Goal: Task Accomplishment & Management: Use online tool/utility

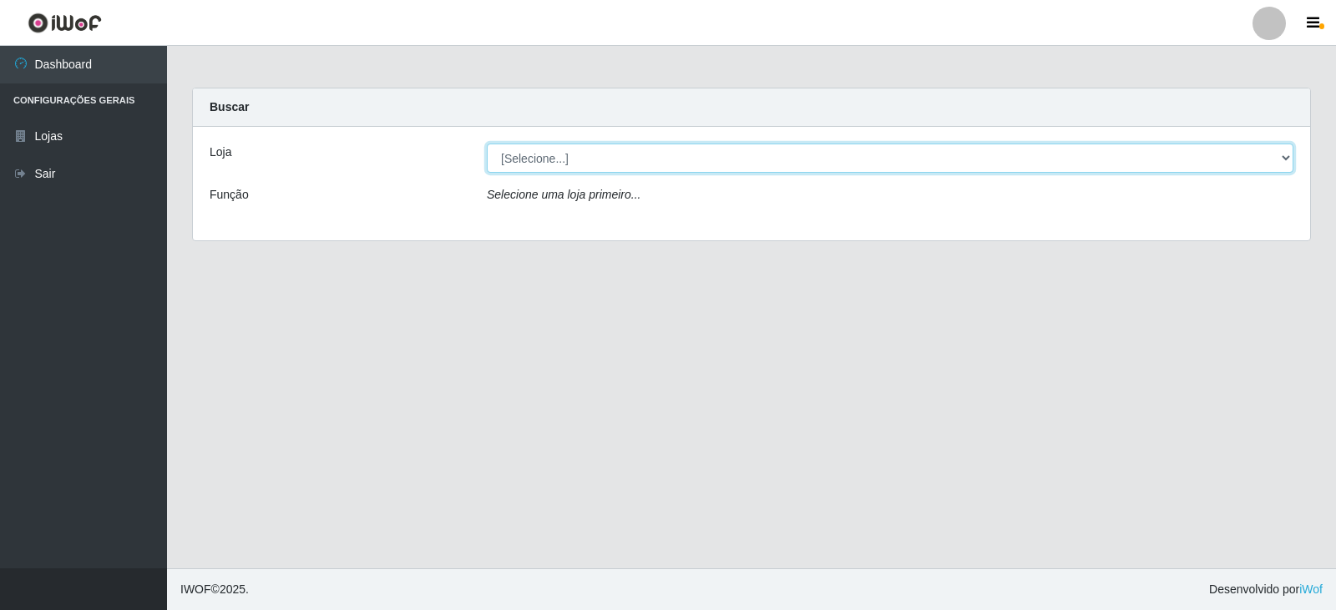
click at [1286, 149] on select "[Selecione...] SuperFácil Atacado - [GEOGRAPHIC_DATA]" at bounding box center [890, 158] width 806 height 29
select select "504"
click at [487, 144] on select "[Selecione...] SuperFácil Atacado - [GEOGRAPHIC_DATA]" at bounding box center [890, 158] width 806 height 29
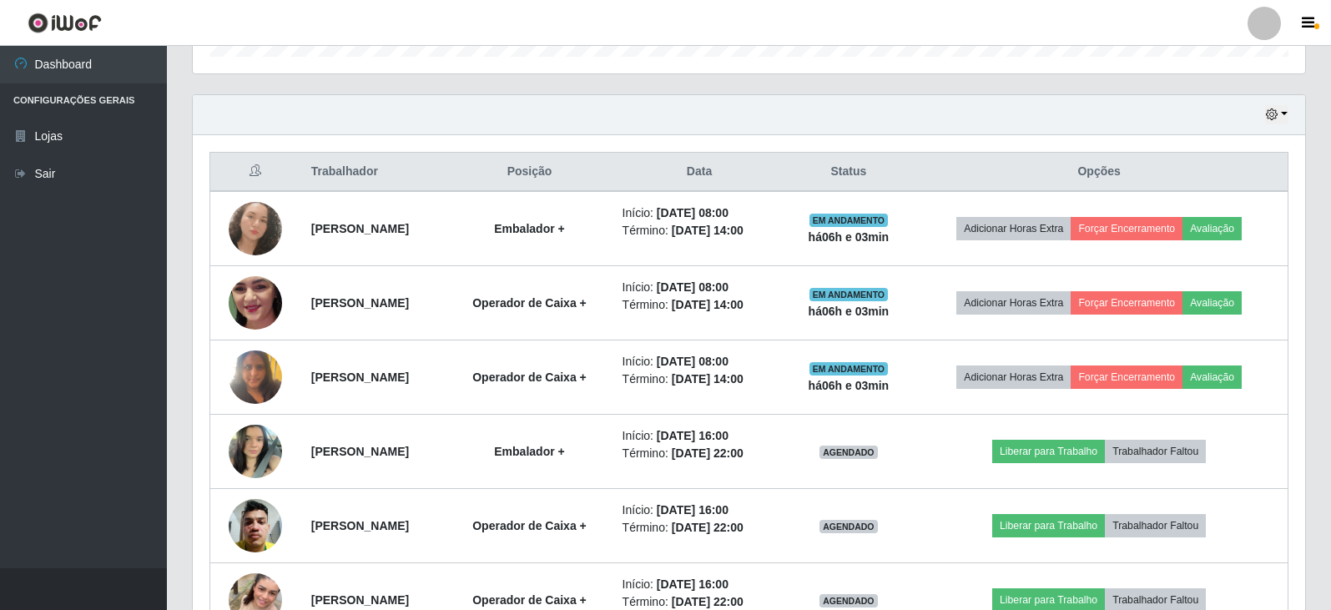
scroll to position [584, 0]
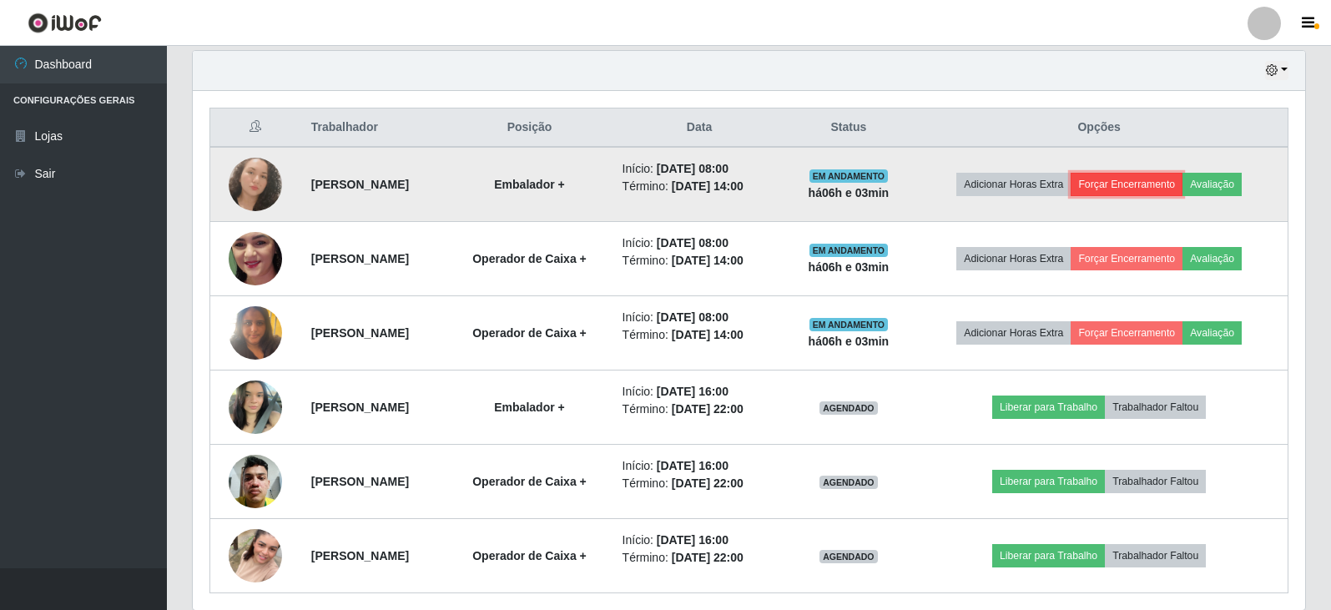
click at [1147, 186] on button "Forçar Encerramento" at bounding box center [1127, 184] width 112 height 23
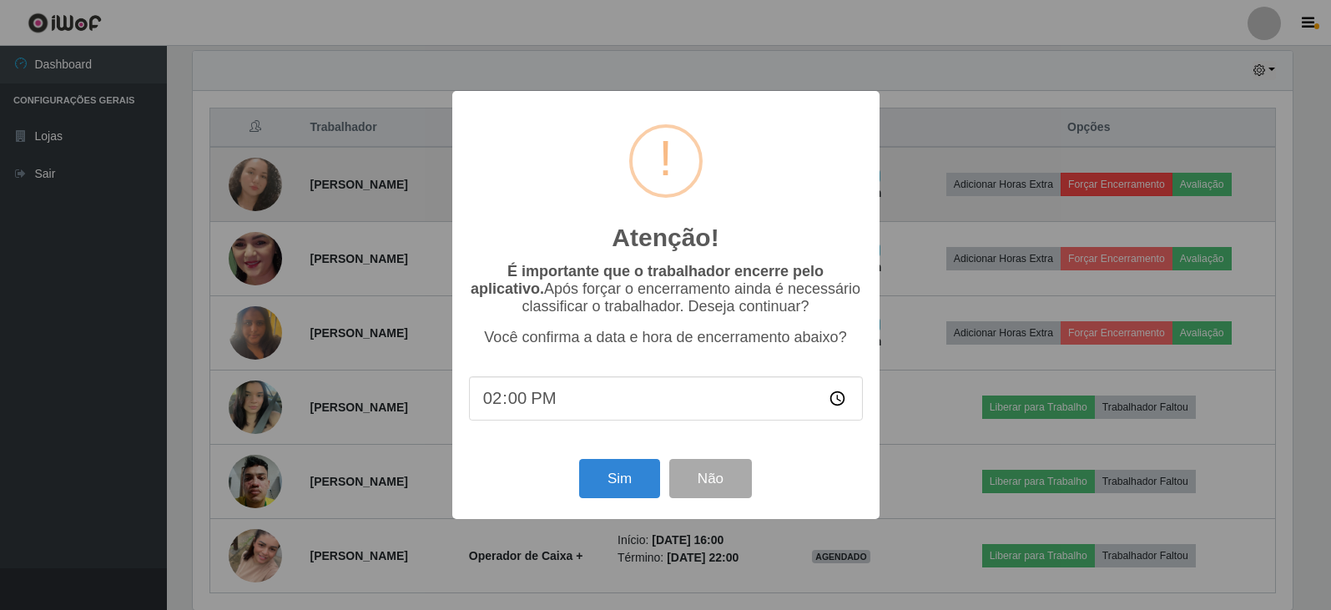
scroll to position [346, 1104]
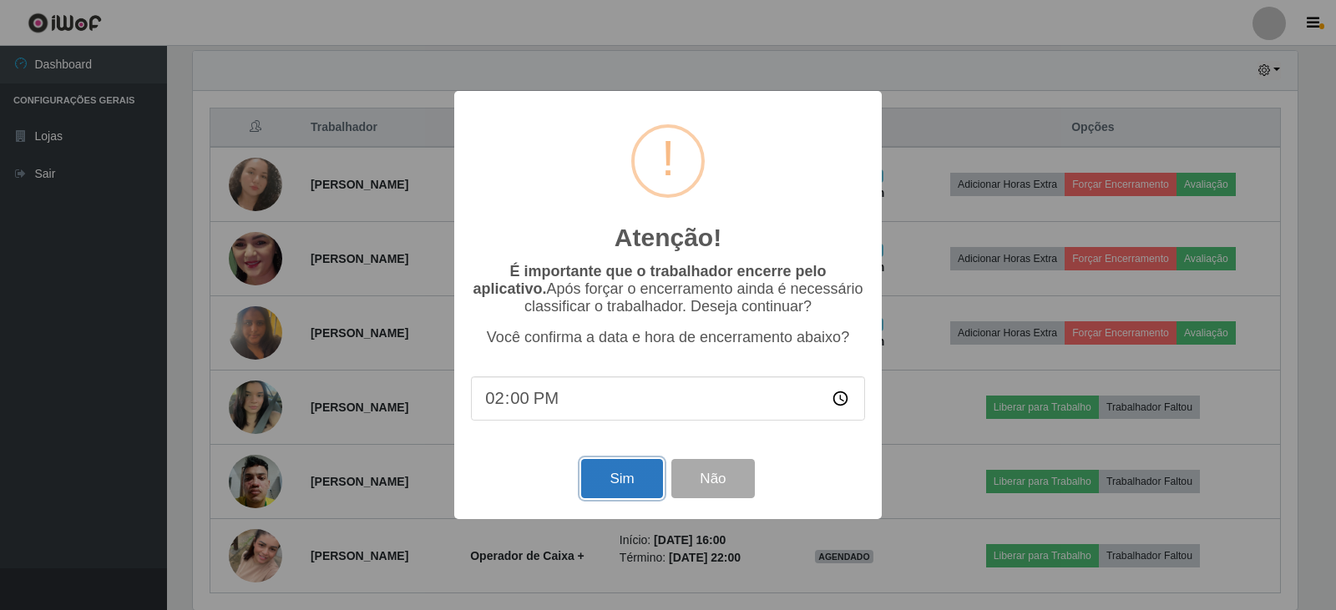
click at [615, 482] on button "Sim" at bounding box center [621, 478] width 81 height 39
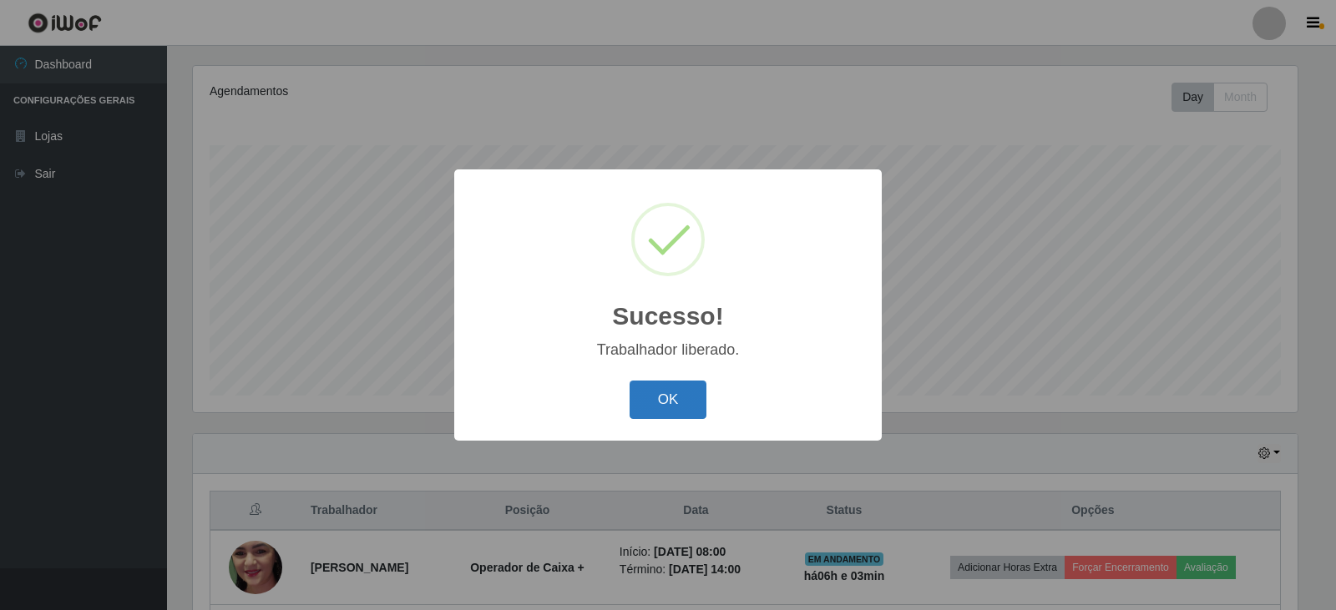
click at [670, 392] on button "OK" at bounding box center [668, 400] width 78 height 39
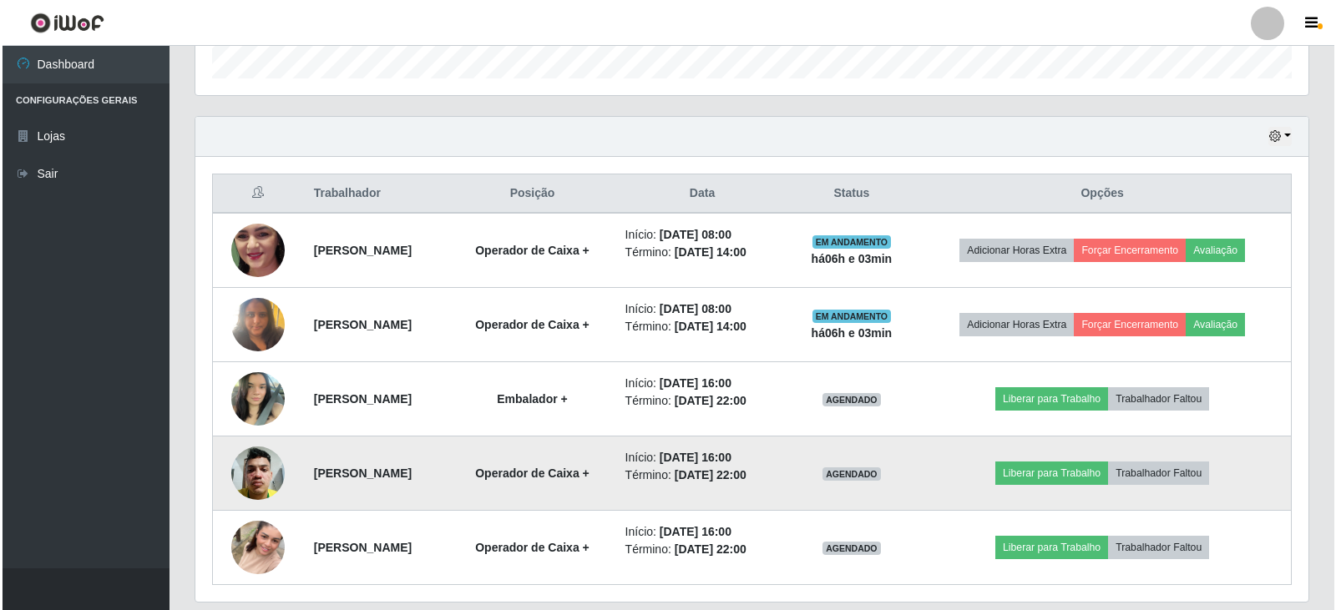
scroll to position [535, 0]
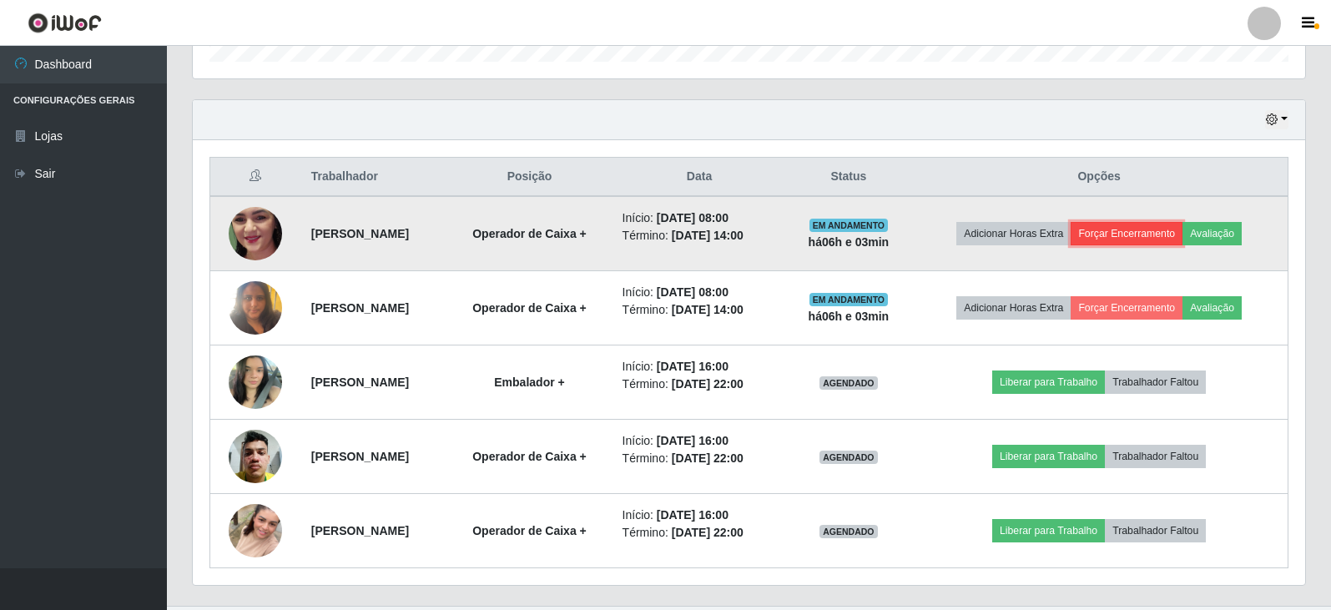
click at [1145, 229] on button "Forçar Encerramento" at bounding box center [1127, 233] width 112 height 23
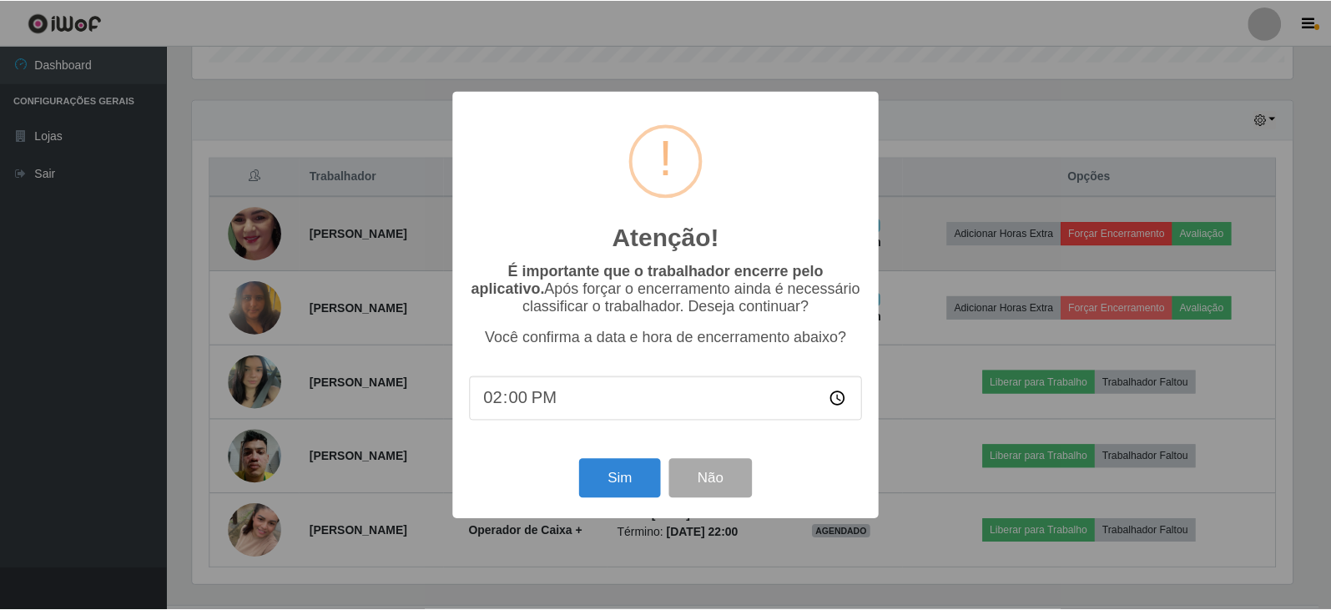
scroll to position [346, 1104]
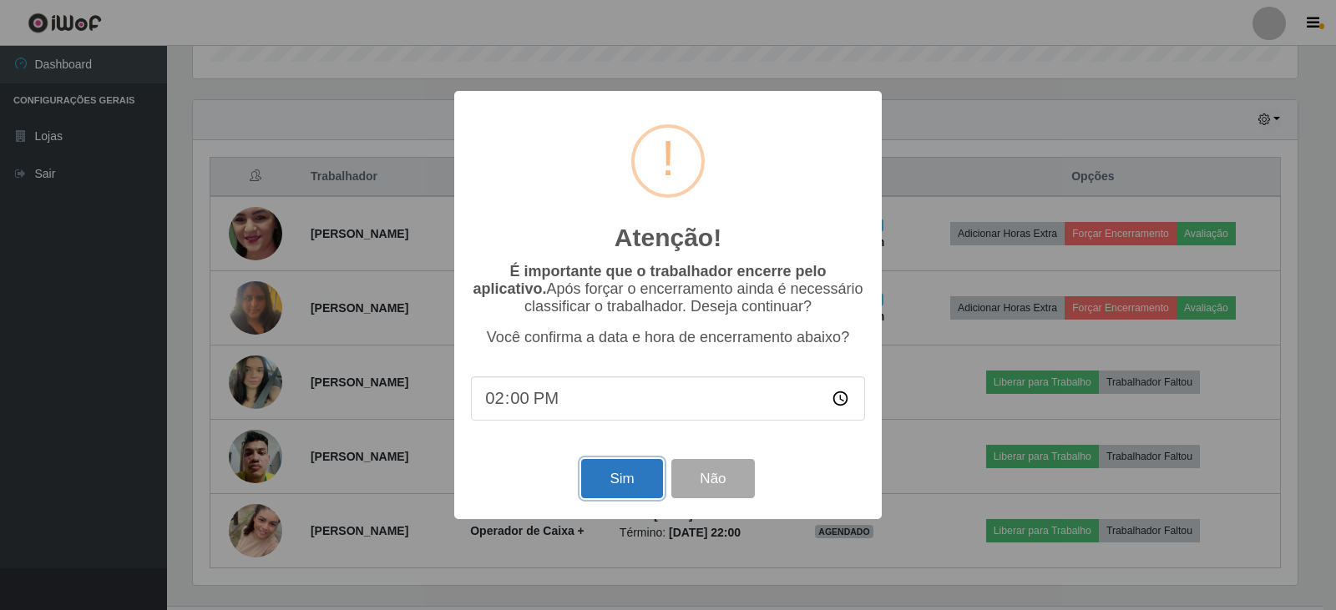
click at [629, 486] on button "Sim" at bounding box center [621, 478] width 81 height 39
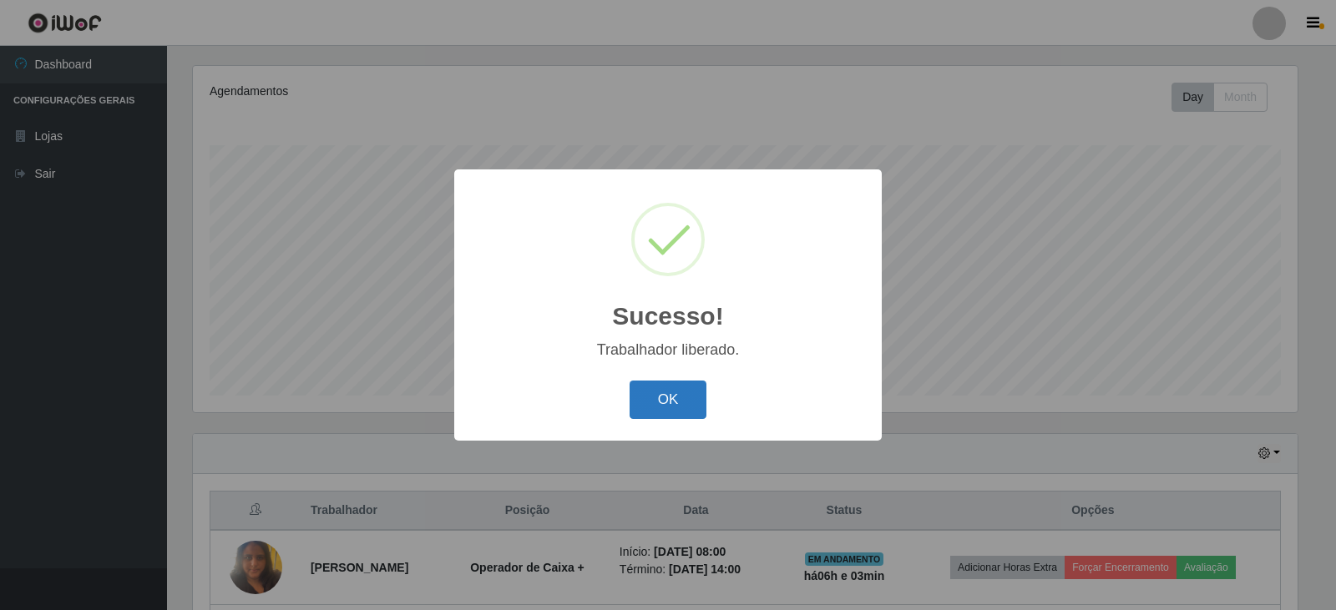
click at [654, 393] on button "OK" at bounding box center [668, 400] width 78 height 39
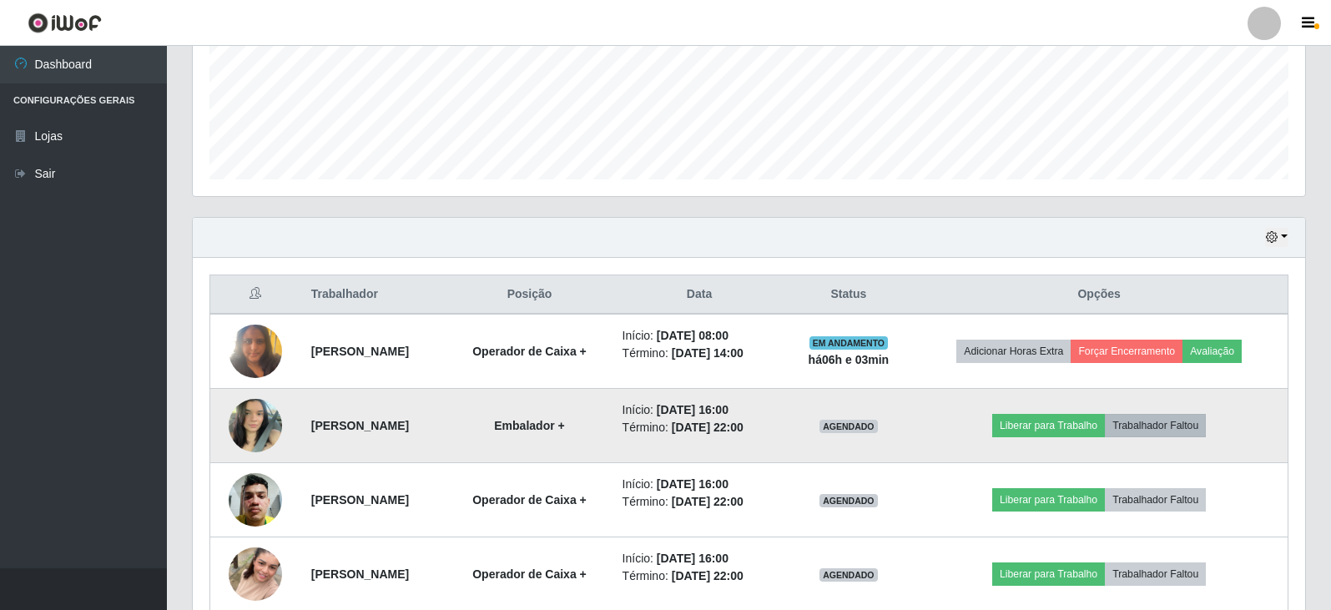
scroll to position [452, 0]
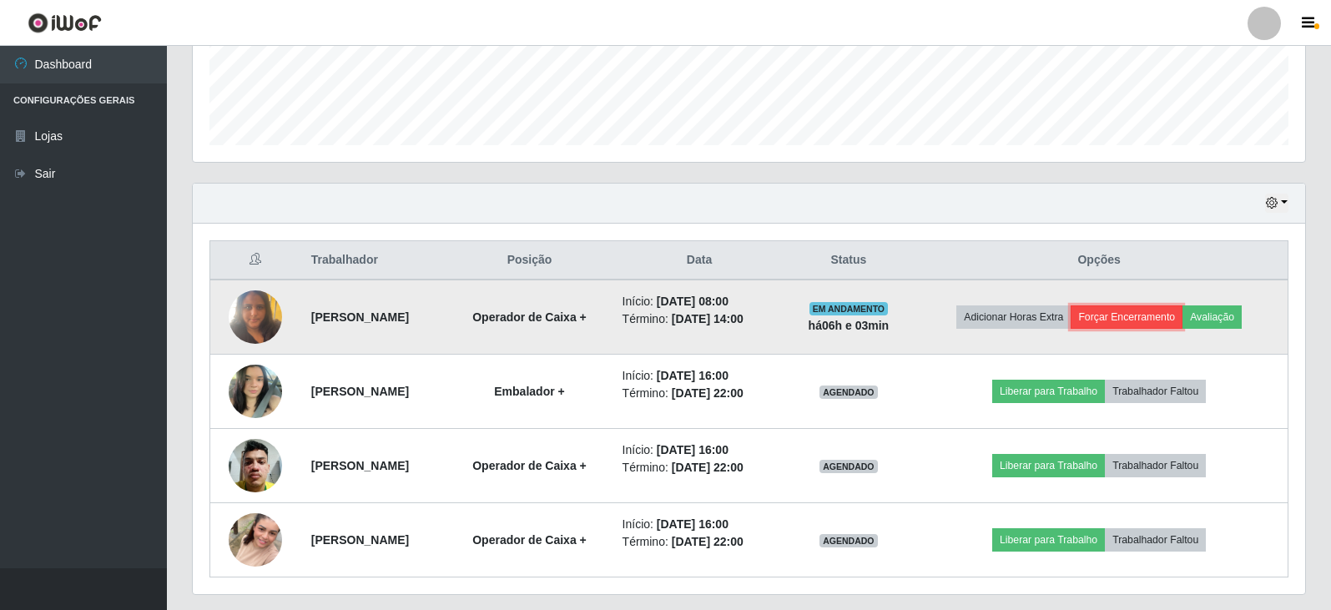
click at [1153, 313] on button "Forçar Encerramento" at bounding box center [1127, 317] width 112 height 23
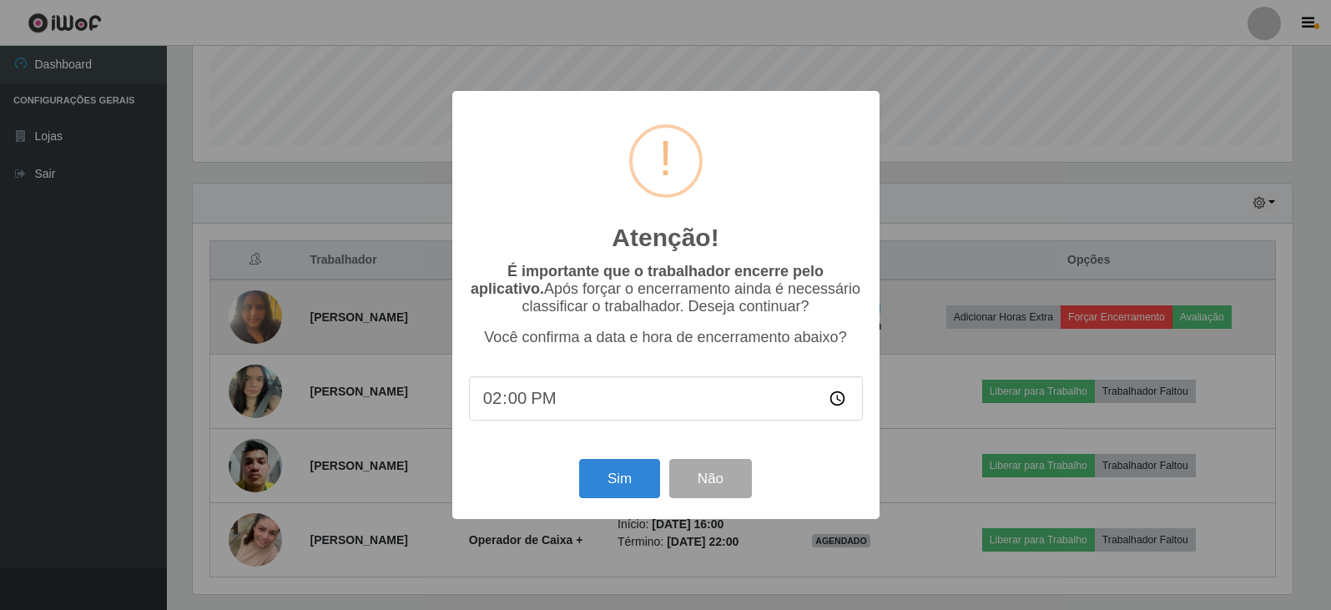
scroll to position [346, 1104]
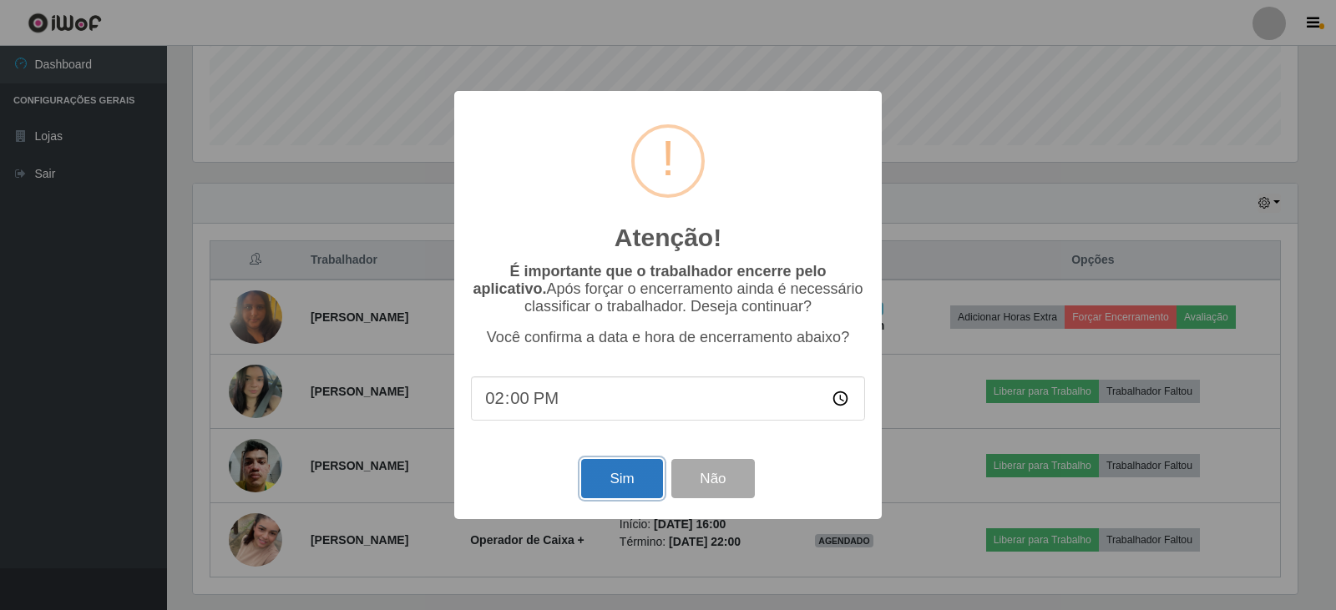
click at [615, 485] on button "Sim" at bounding box center [621, 478] width 81 height 39
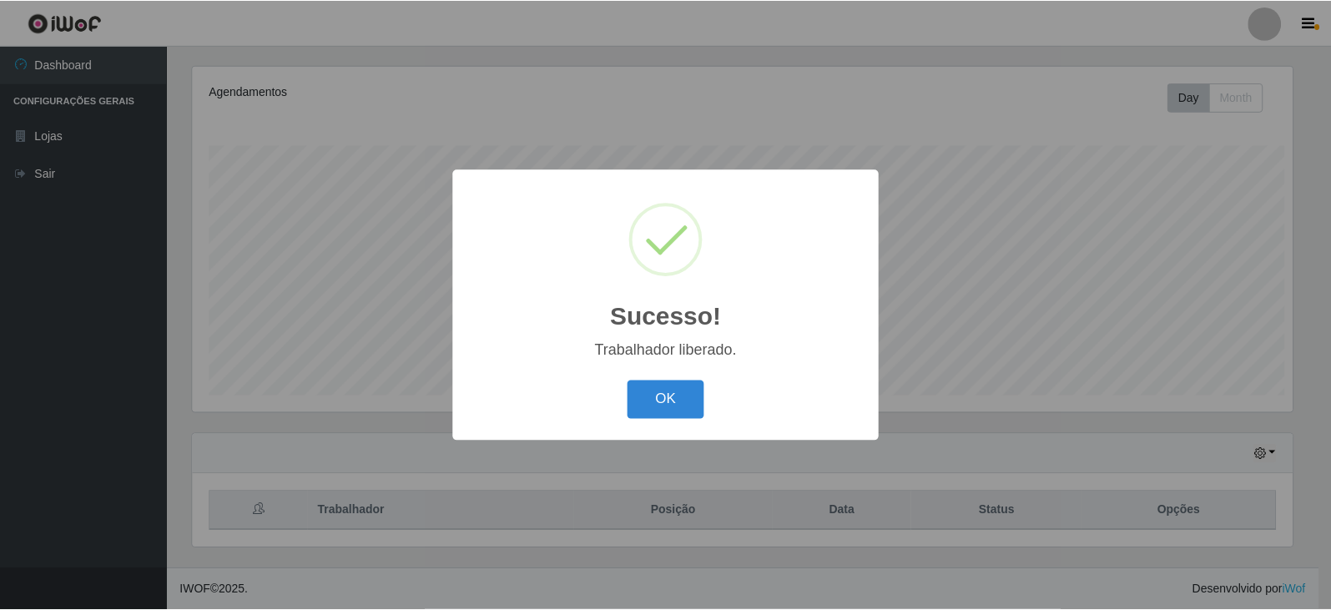
scroll to position [0, 0]
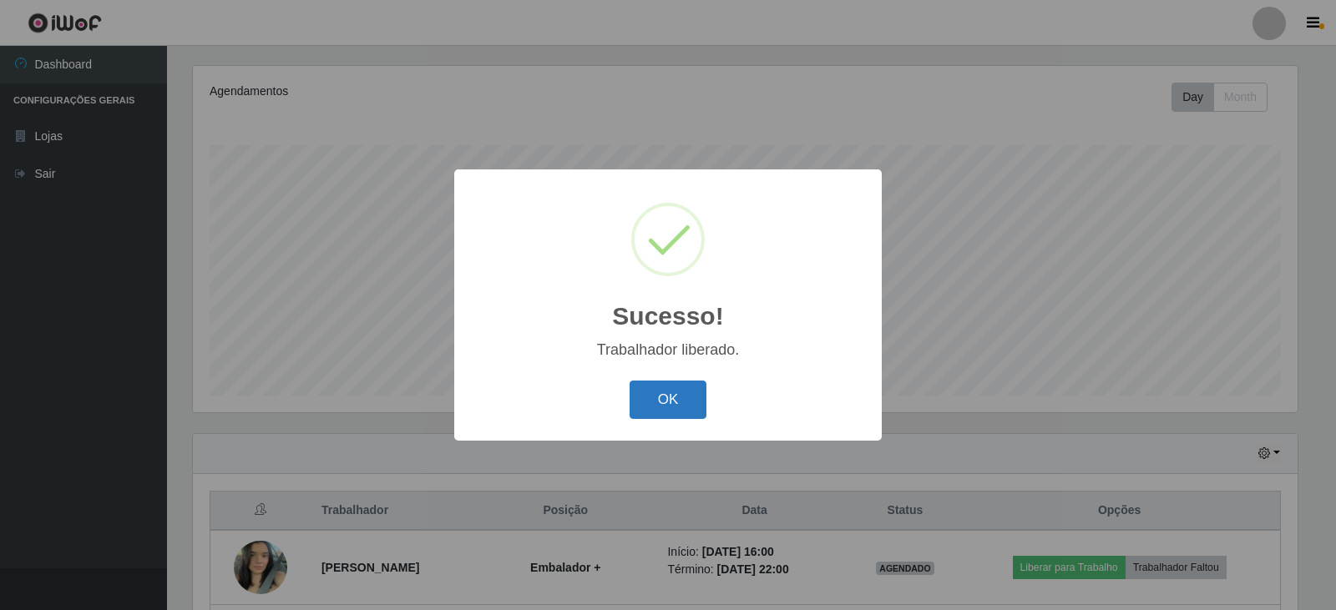
click at [680, 390] on button "OK" at bounding box center [668, 400] width 78 height 39
